Goal: Use online tool/utility: Utilize a website feature to perform a specific function

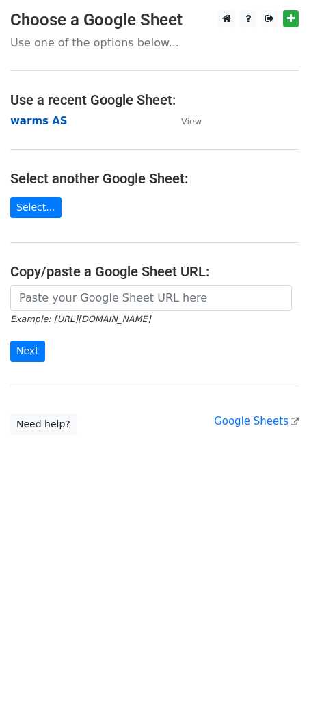
click at [42, 124] on strong "warms AS" at bounding box center [38, 121] width 57 height 12
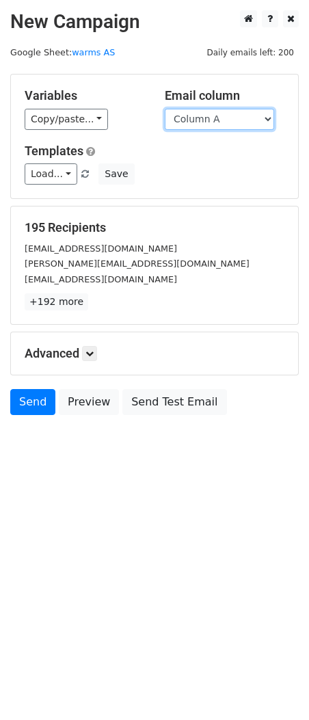
click at [214, 124] on select "Column A Column B Column C Column D Column E Column F Column G Column H Column …" at bounding box center [219, 119] width 109 height 21
select select "Column E"
click at [165, 109] on select "Column A Column B Column C Column D Column E Column F Column G Column H Column …" at bounding box center [219, 119] width 109 height 21
